Goal: Information Seeking & Learning: Learn about a topic

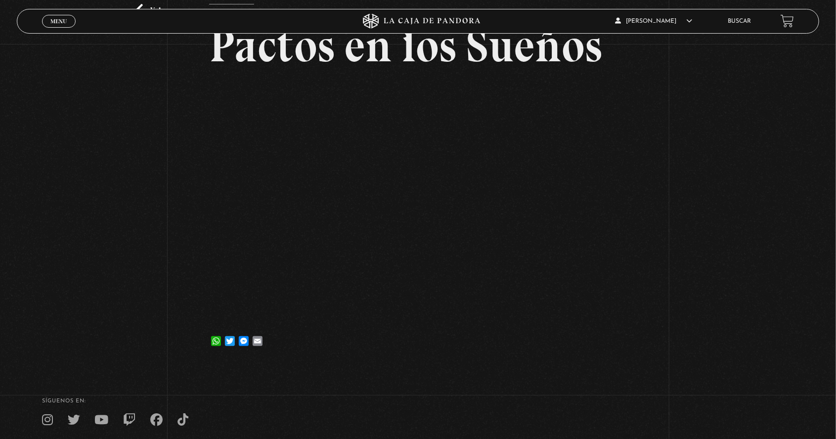
scroll to position [82, 0]
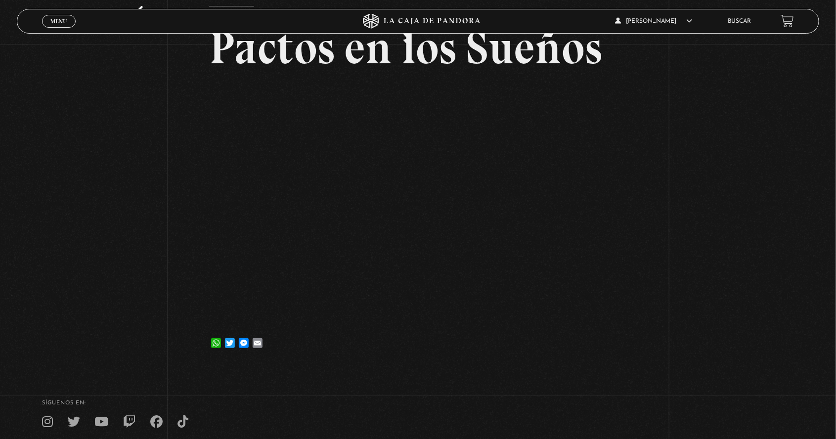
click at [682, 283] on div "Volver [DATE] Pactos en los Sueños WhatsApp Twitter Messenger Email" at bounding box center [418, 164] width 836 height 404
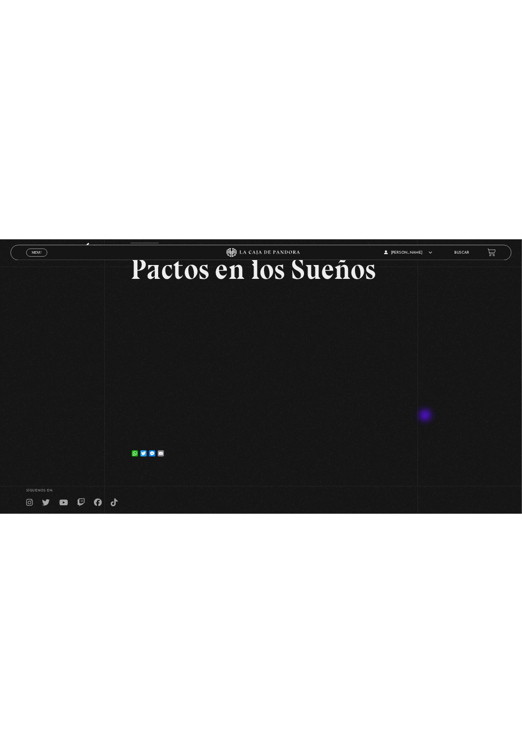
scroll to position [0, 0]
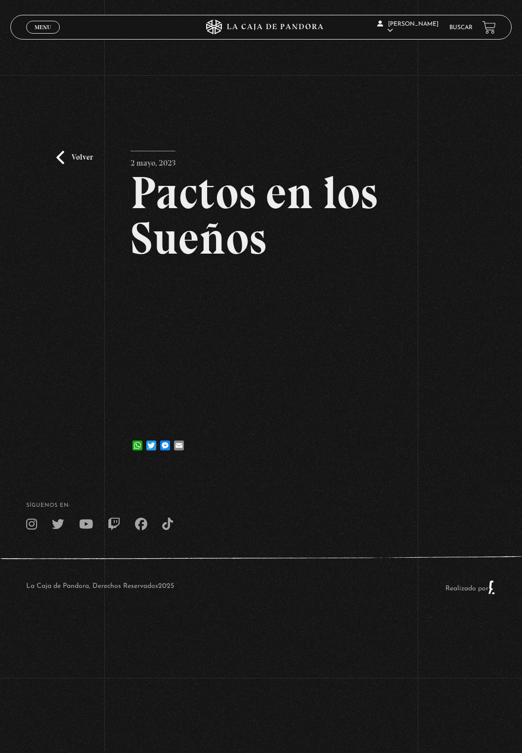
click at [36, 30] on span "Menu" at bounding box center [43, 27] width 16 height 6
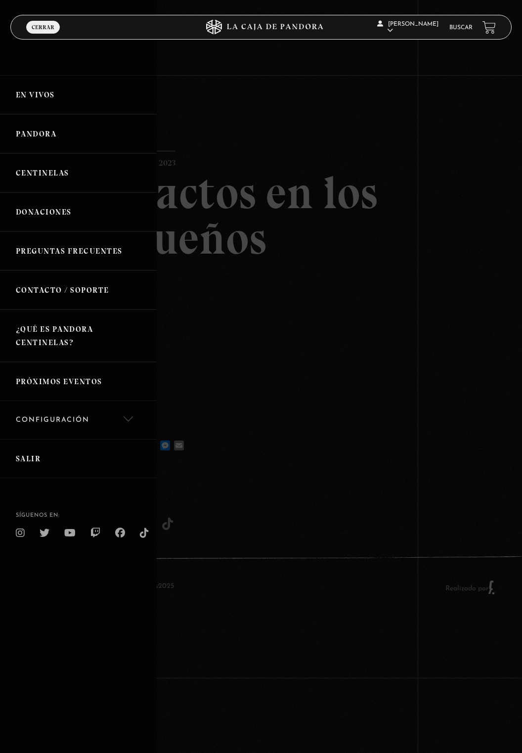
click at [36, 131] on link "Pandora" at bounding box center [78, 133] width 157 height 39
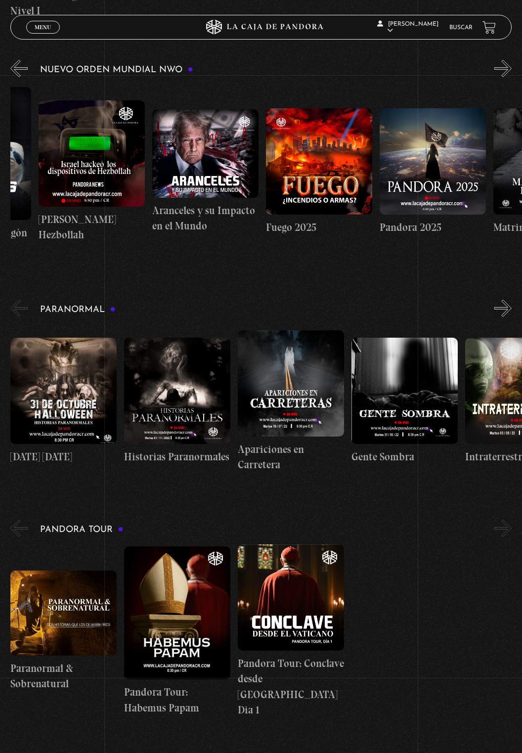
scroll to position [622, 0]
click at [58, 364] on figure at bounding box center [63, 390] width 106 height 106
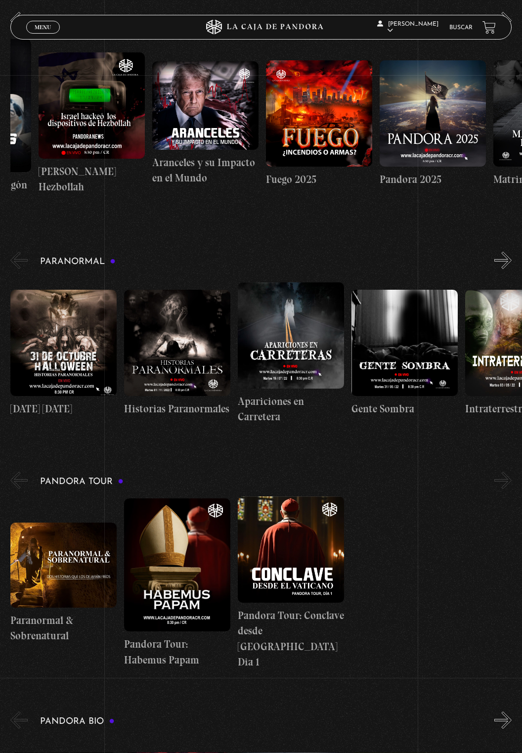
scroll to position [0, 796]
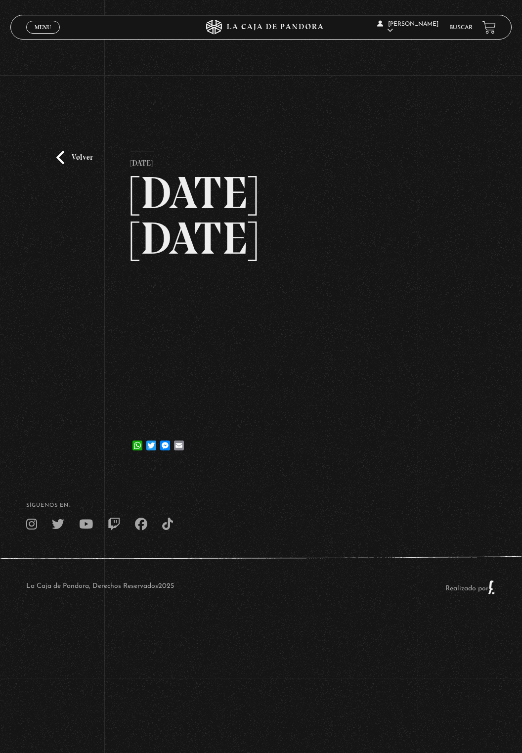
click at [38, 30] on span "Menu" at bounding box center [43, 27] width 16 height 6
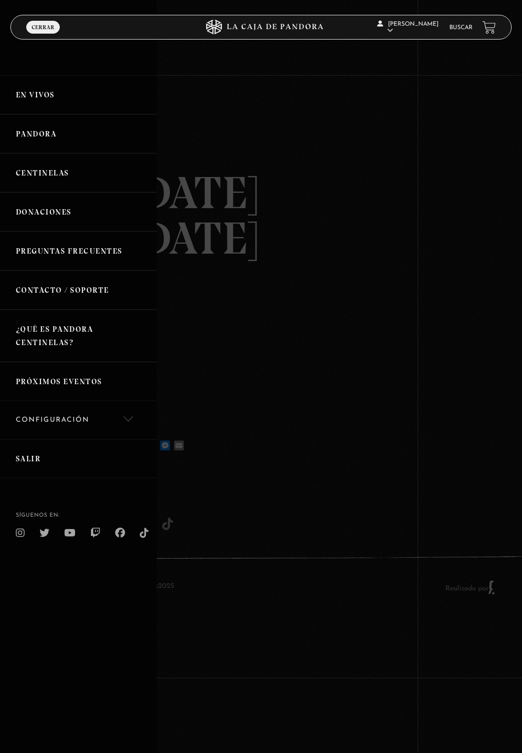
click at [463, 26] on link "Buscar" at bounding box center [460, 28] width 23 height 6
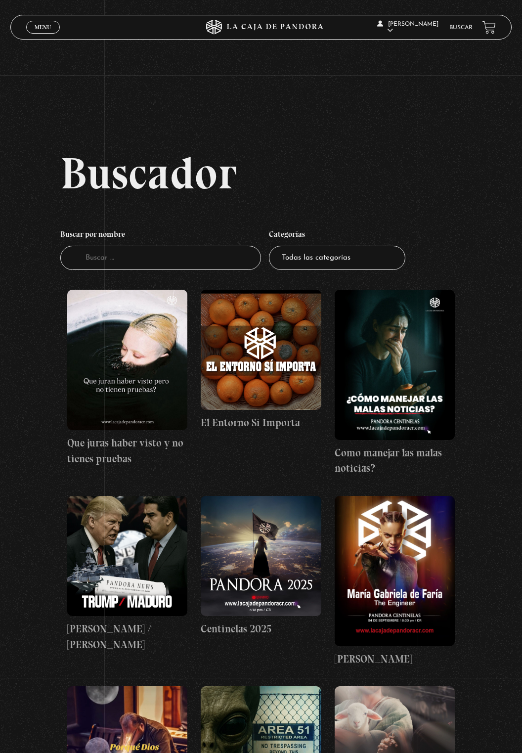
click at [348, 265] on select "Todas las categorías 11:11 Humanitario (1) Amo los [DATE] (4) Análisis de serie…" at bounding box center [337, 258] width 136 height 24
select select "centinelas"
click at [269, 255] on select "Todas las categorías 11:11 Humanitario (1) Amo los [DATE] (4) Análisis de serie…" at bounding box center [337, 258] width 136 height 24
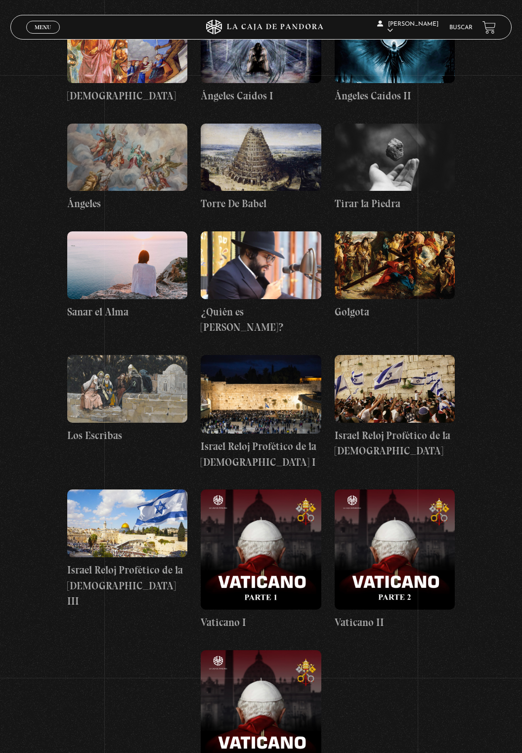
scroll to position [5896, 0]
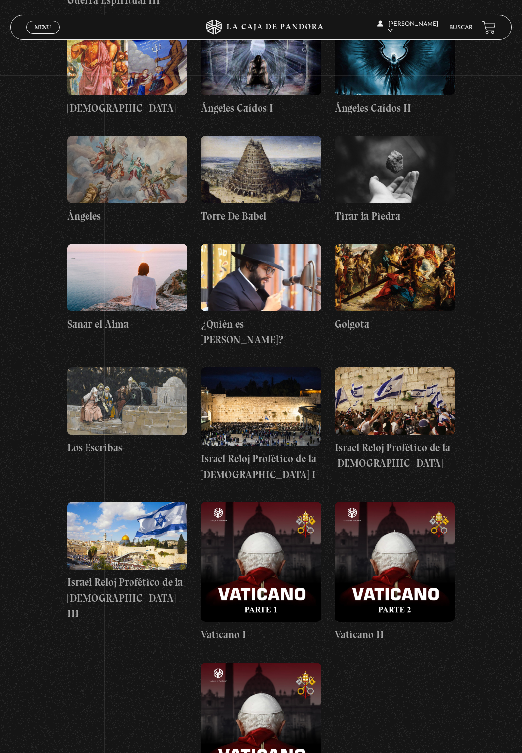
click at [91, 244] on figure at bounding box center [127, 278] width 120 height 68
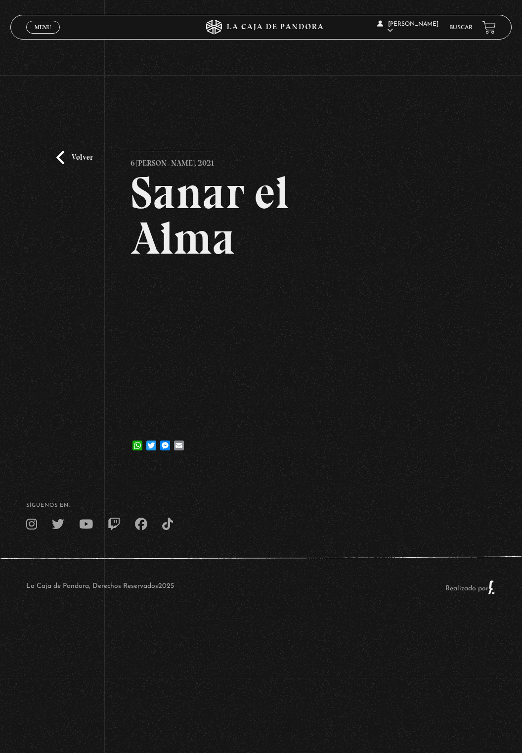
click at [60, 164] on link "Volver" at bounding box center [74, 157] width 37 height 13
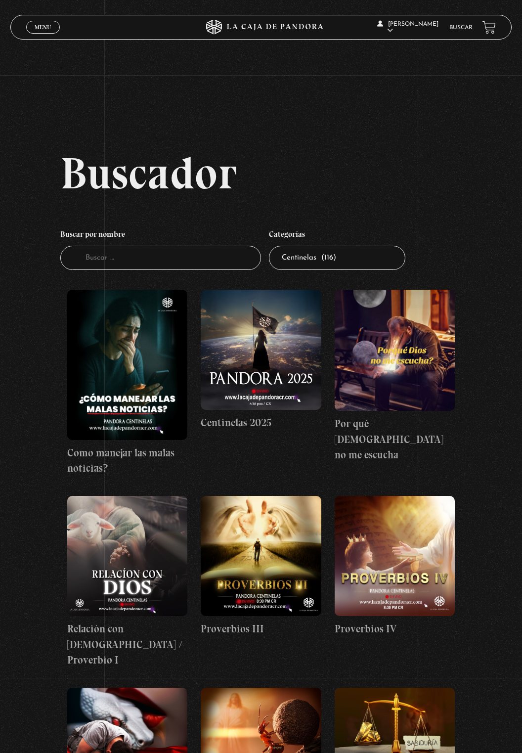
click at [44, 36] on div "Menu Cerrar" at bounding box center [104, 27] width 157 height 24
click at [315, 257] on select "Todas las categorías 11:11 Humanitario (1) Amo los [DATE] (4) Análisis de serie…" at bounding box center [337, 258] width 136 height 24
select select
click at [269, 255] on select "Todas las categorías 11:11 Humanitario (1) Amo los [DATE] (4) Análisis de serie…" at bounding box center [337, 258] width 136 height 24
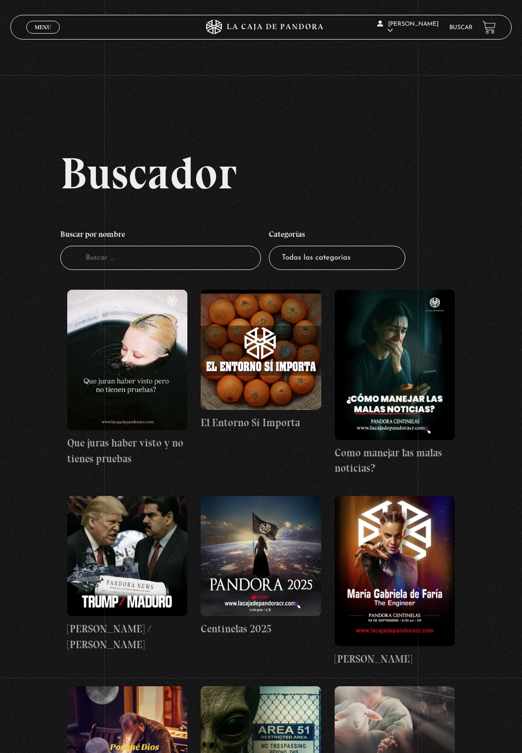
click at [222, 267] on input "Buscador" at bounding box center [160, 258] width 201 height 24
type input "M"
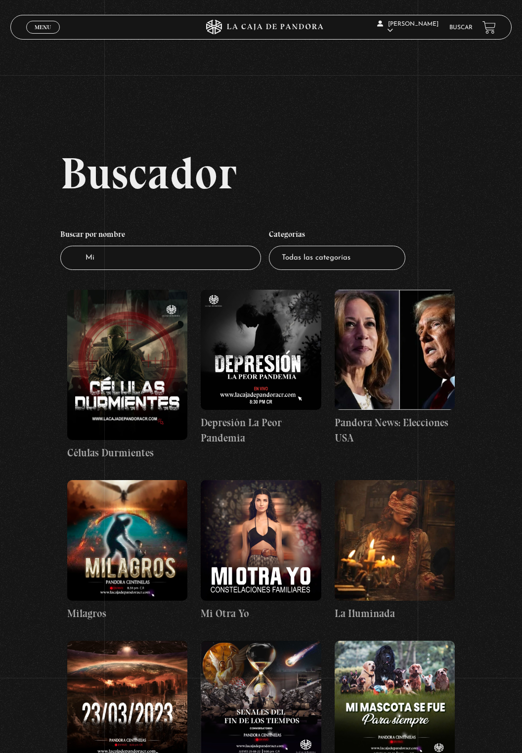
click at [40, 28] on span "Menu" at bounding box center [43, 27] width 16 height 6
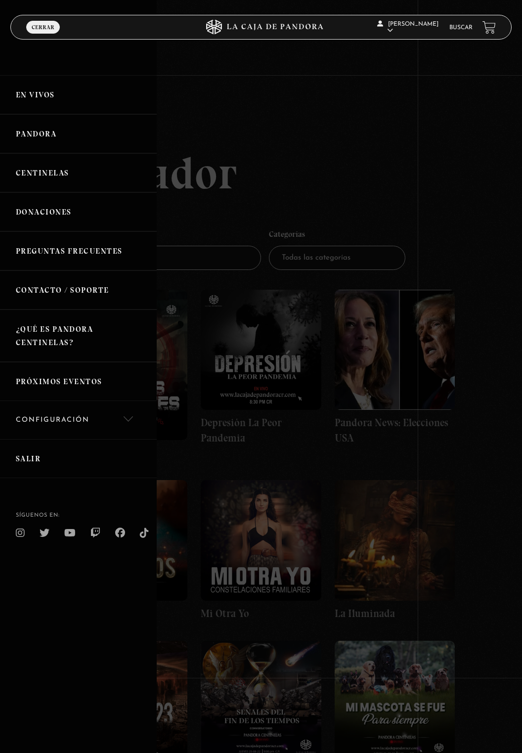
click at [94, 377] on link "Próximos Eventos" at bounding box center [78, 381] width 157 height 39
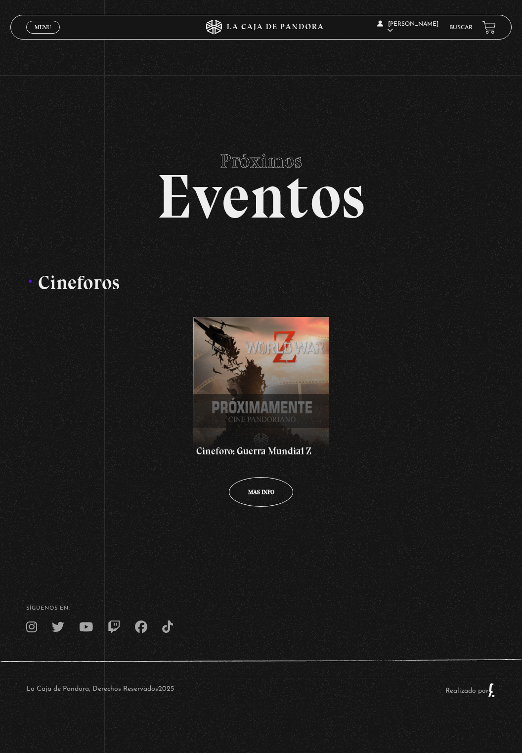
click at [39, 25] on span "Menu" at bounding box center [43, 27] width 16 height 6
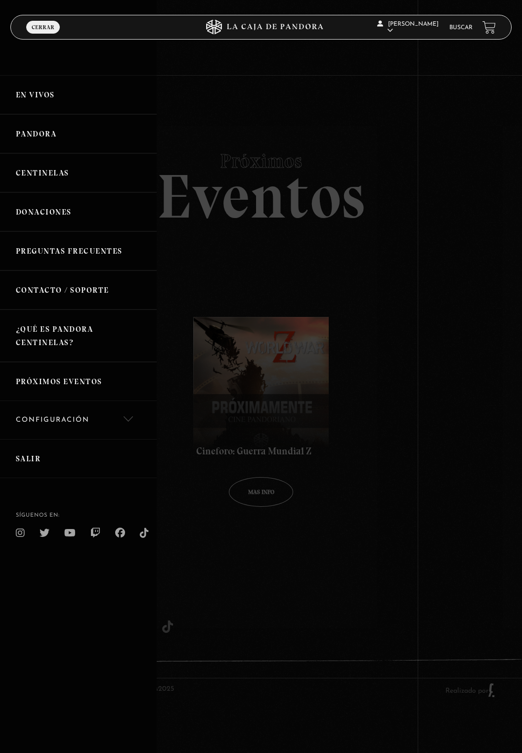
click at [65, 93] on link "En vivos" at bounding box center [78, 94] width 157 height 39
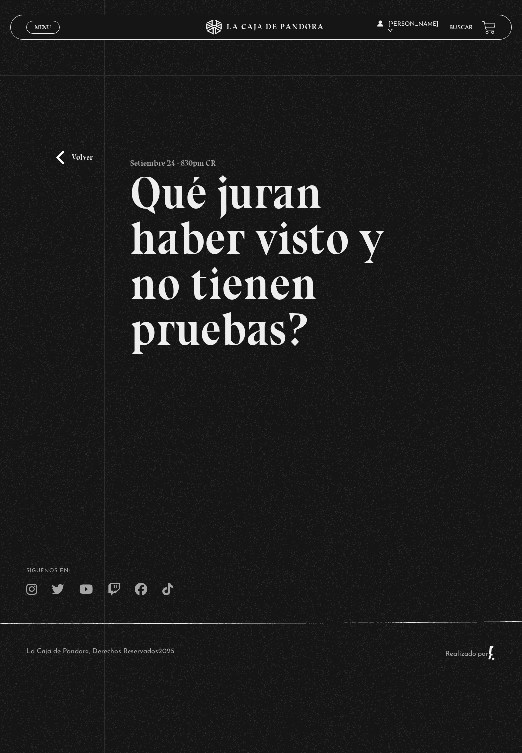
click at [266, 31] on icon at bounding box center [261, 27] width 157 height 15
click at [265, 29] on icon at bounding box center [261, 27] width 157 height 15
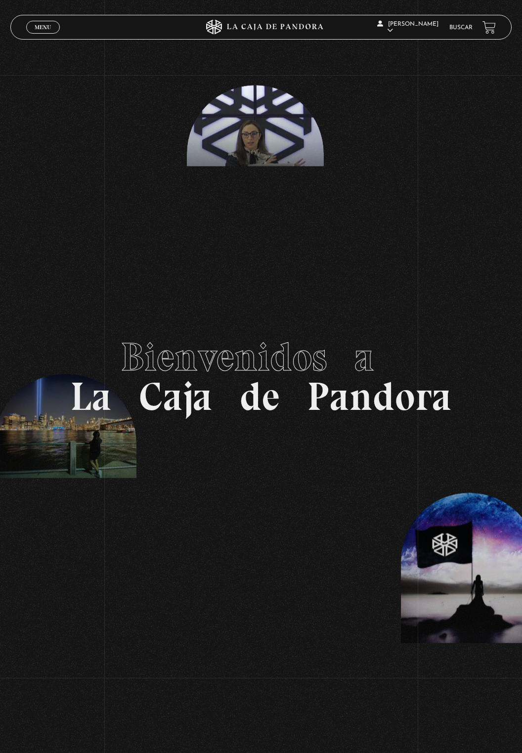
click at [42, 37] on div "Menu Cerrar" at bounding box center [104, 27] width 157 height 24
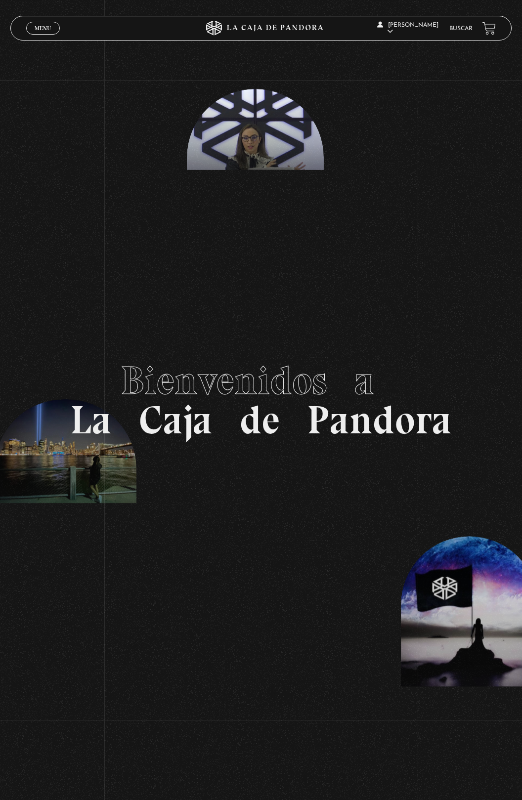
click at [45, 29] on span "Menu" at bounding box center [43, 28] width 16 height 6
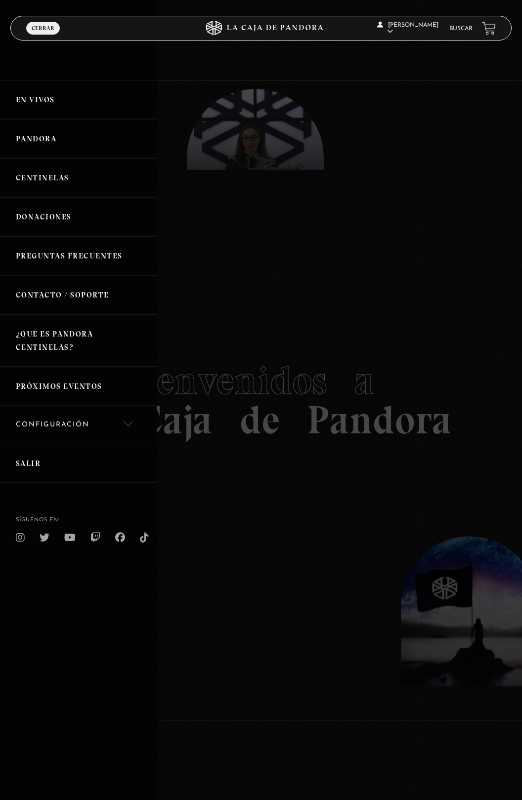
click at [271, 226] on div at bounding box center [261, 400] width 522 height 800
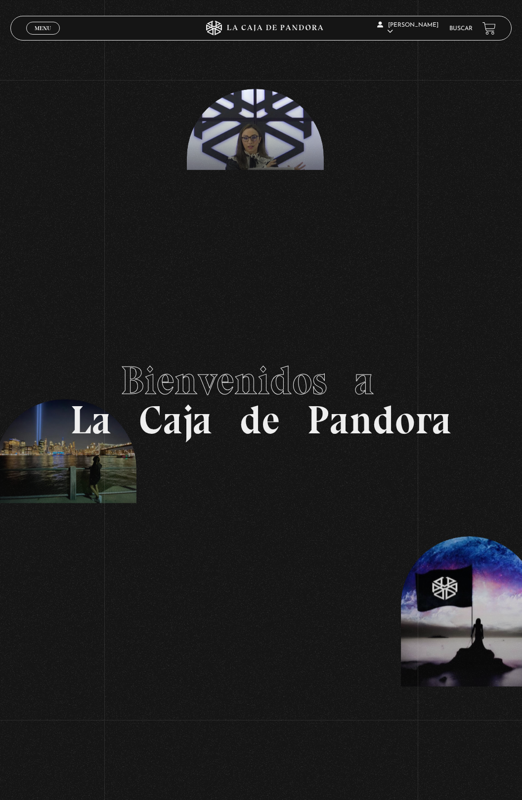
click at [287, 30] on icon at bounding box center [261, 28] width 157 height 15
